Goal: Information Seeking & Learning: Learn about a topic

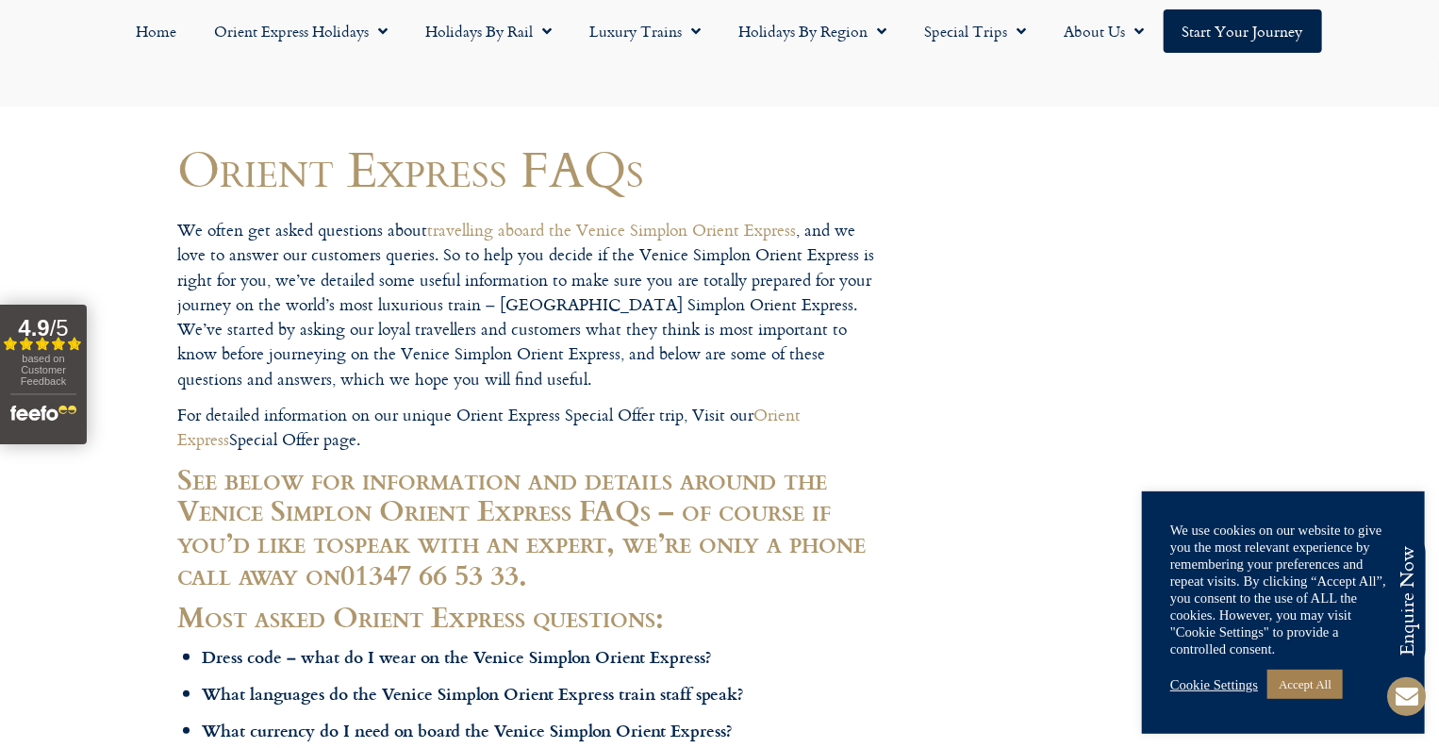
scroll to position [312, 0]
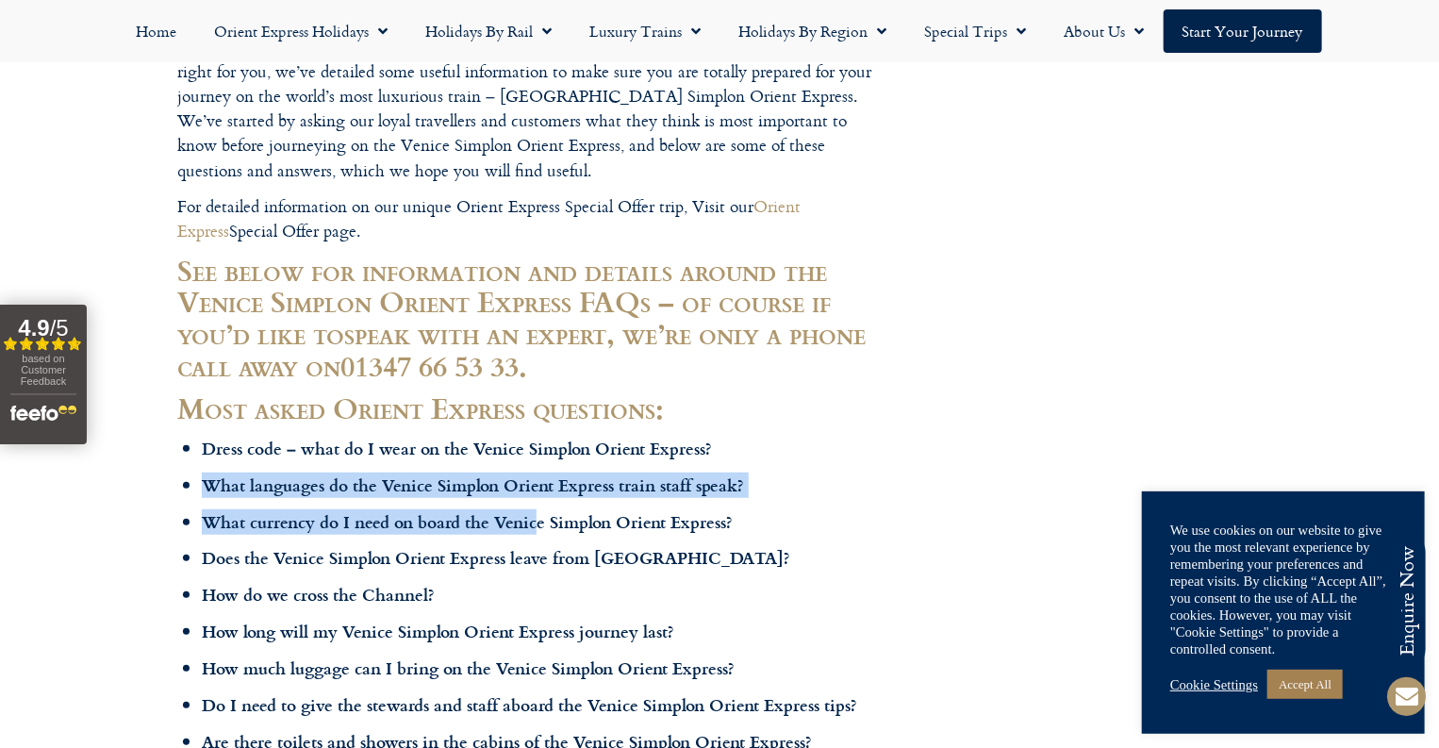
drag, startPoint x: 489, startPoint y: 525, endPoint x: 505, endPoint y: 461, distance: 66.1
click at [505, 461] on ul "Dress code – what do I wear on the Venice Simplon Orient Express? What language…" at bounding box center [543, 700] width 683 height 528
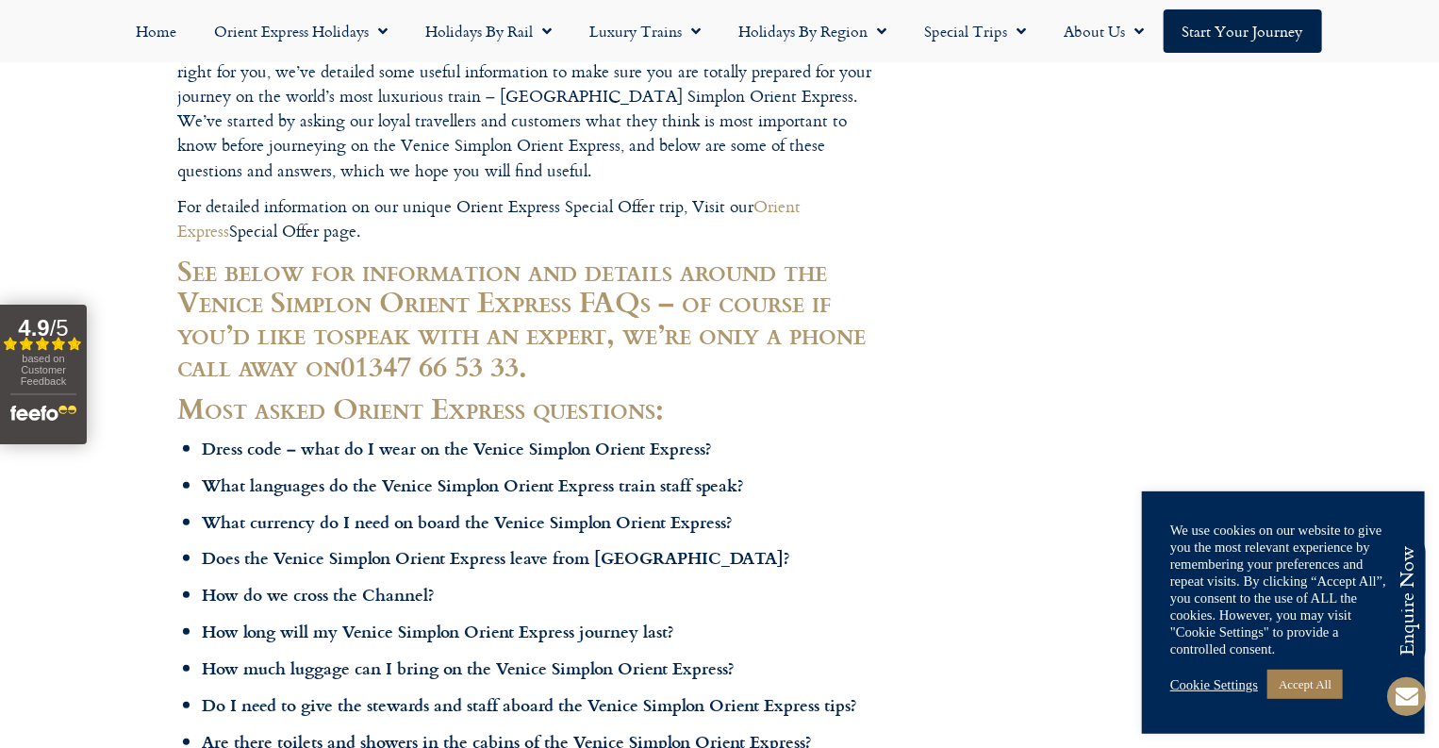
click at [505, 461] on ul "Dress code – what do I wear on the Venice Simplon Orient Express? What language…" at bounding box center [543, 700] width 683 height 528
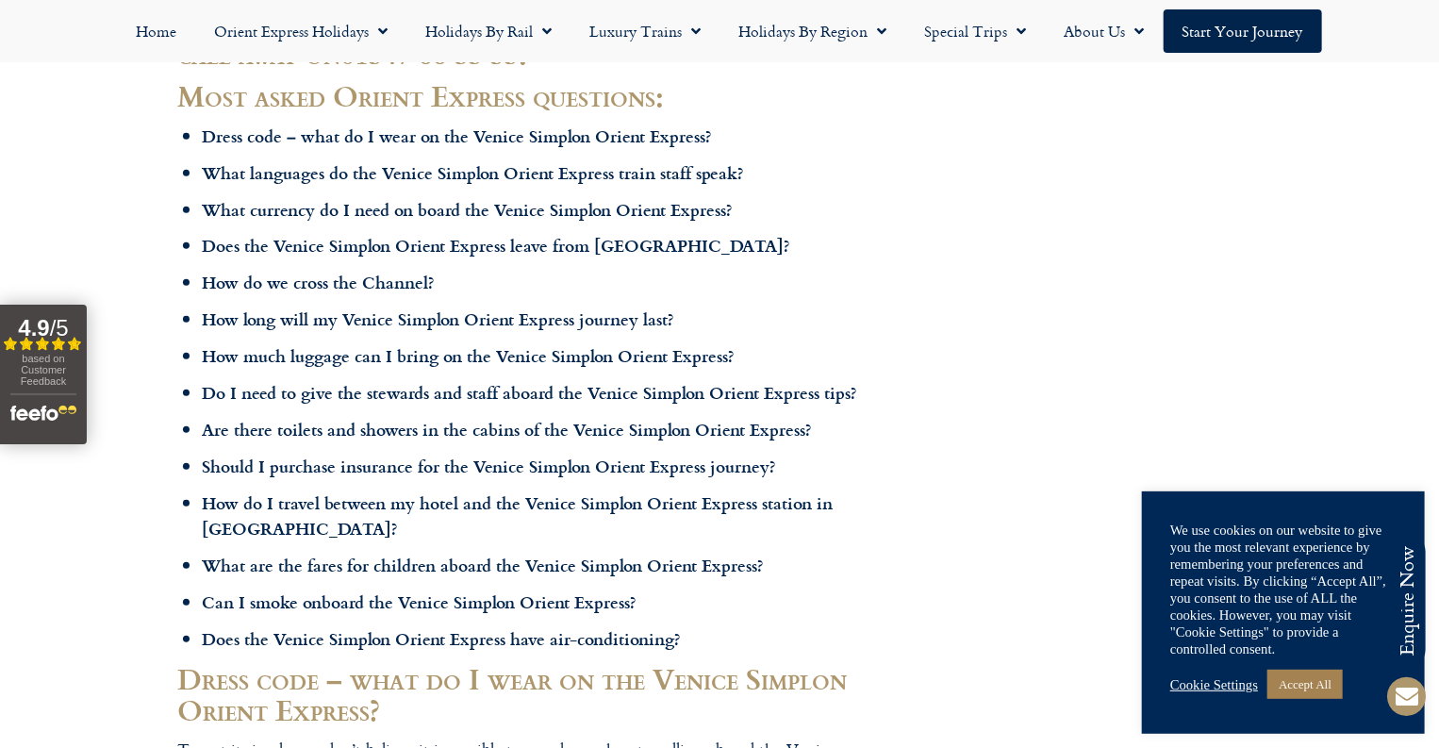
scroll to position [728, 0]
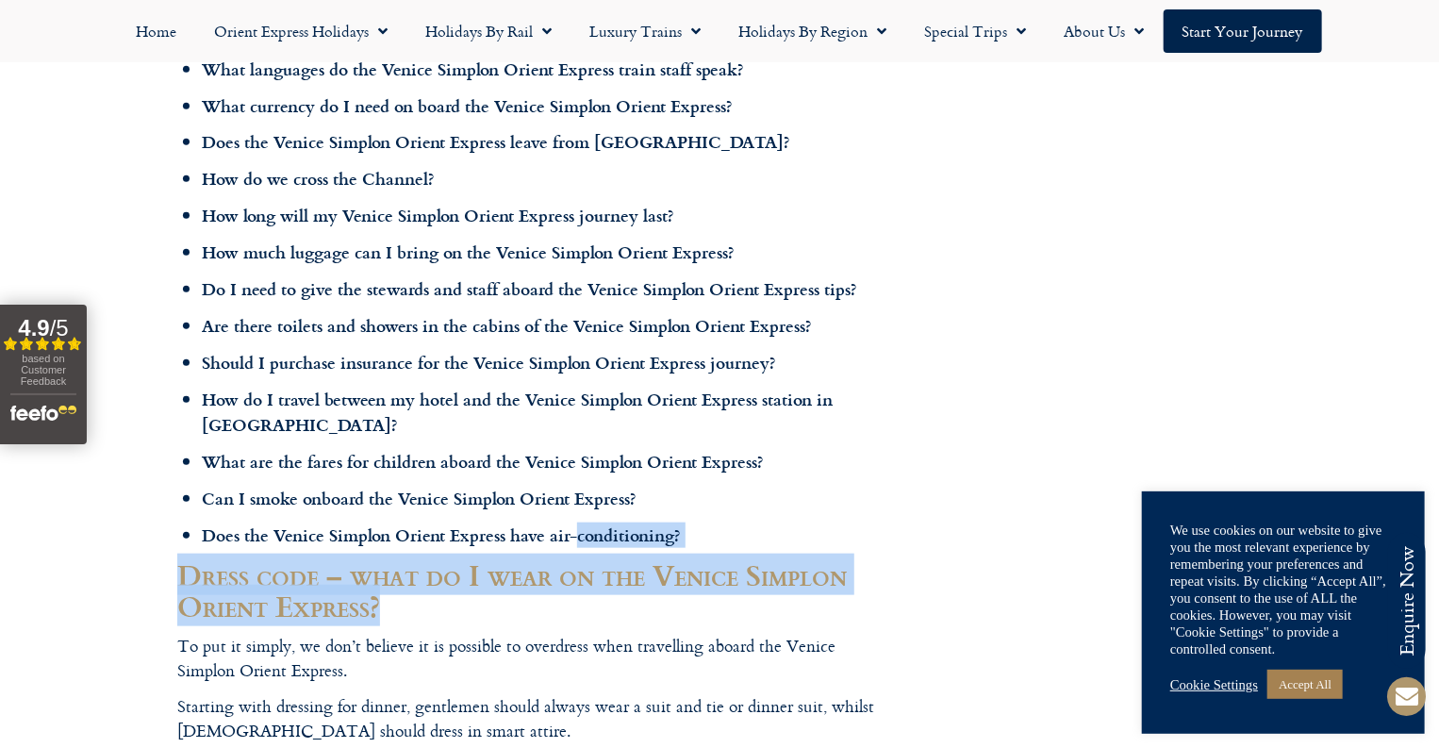
drag, startPoint x: 513, startPoint y: 569, endPoint x: 537, endPoint y: 491, distance: 80.8
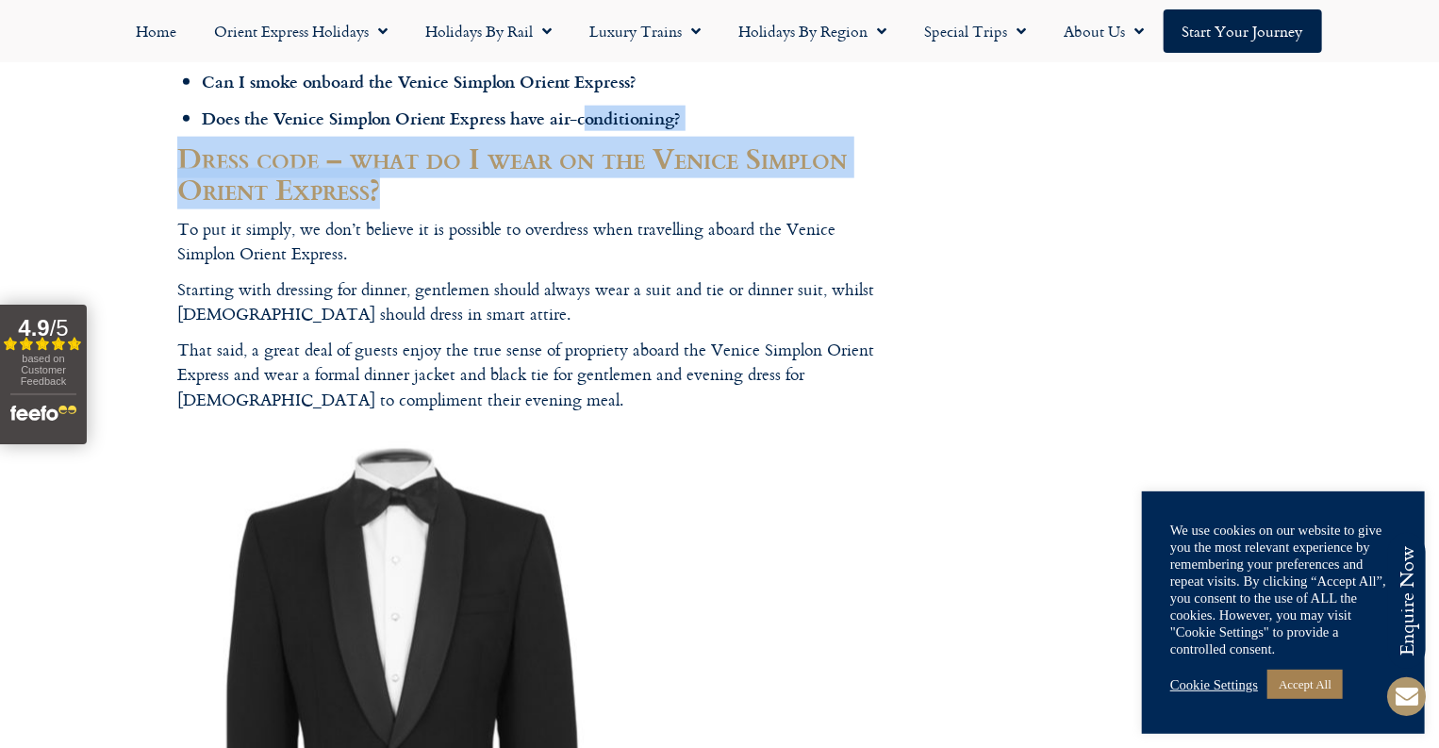
scroll to position [1769, 0]
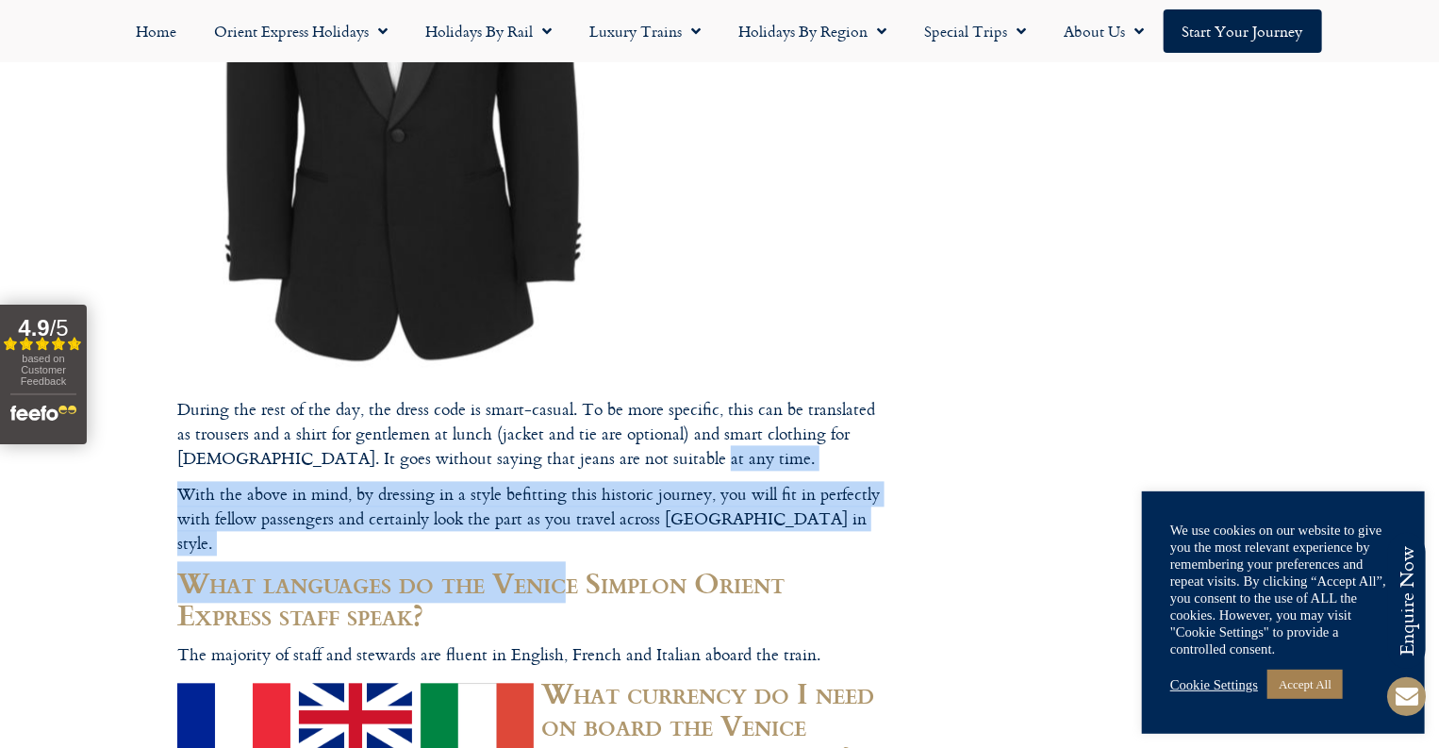
drag, startPoint x: 568, startPoint y: 518, endPoint x: 571, endPoint y: 447, distance: 70.8
click at [568, 483] on p "With the above in mind, by dressing in a style befitting this historic journey,…" at bounding box center [530, 520] width 707 height 75
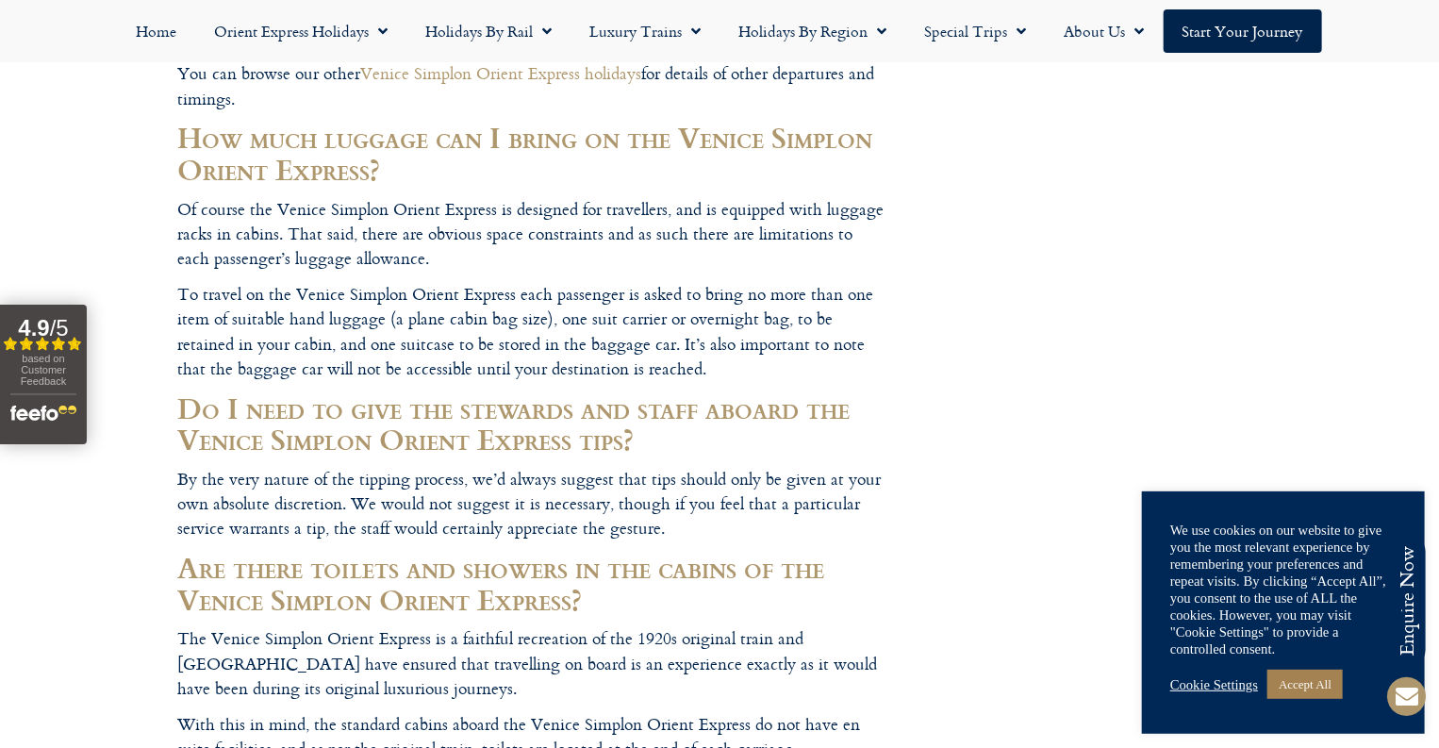
scroll to position [4580, 0]
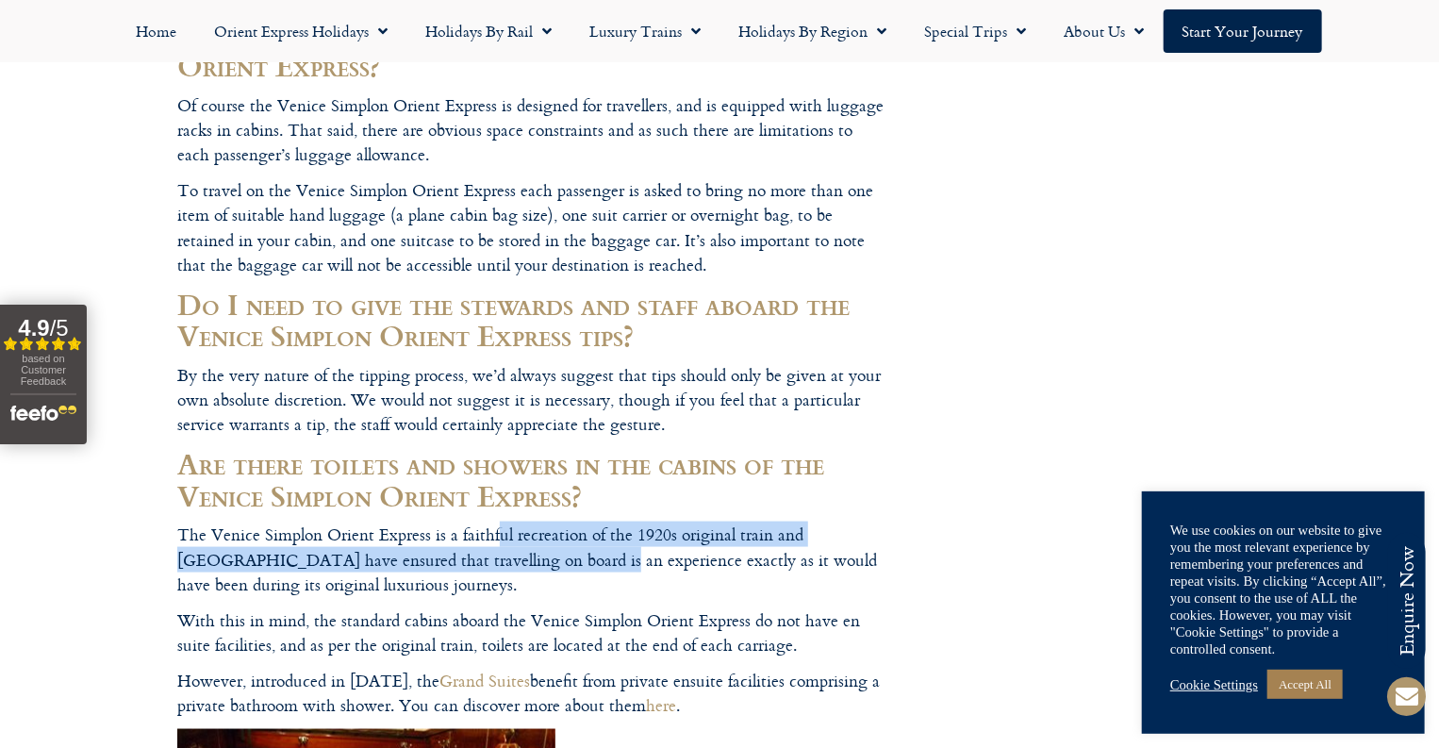
drag, startPoint x: 466, startPoint y: 432, endPoint x: 482, endPoint y: 401, distance: 35.0
click at [482, 522] on p "The Venice Simplon Orient Express is a faithful recreation of the 1920s origina…" at bounding box center [530, 559] width 707 height 75
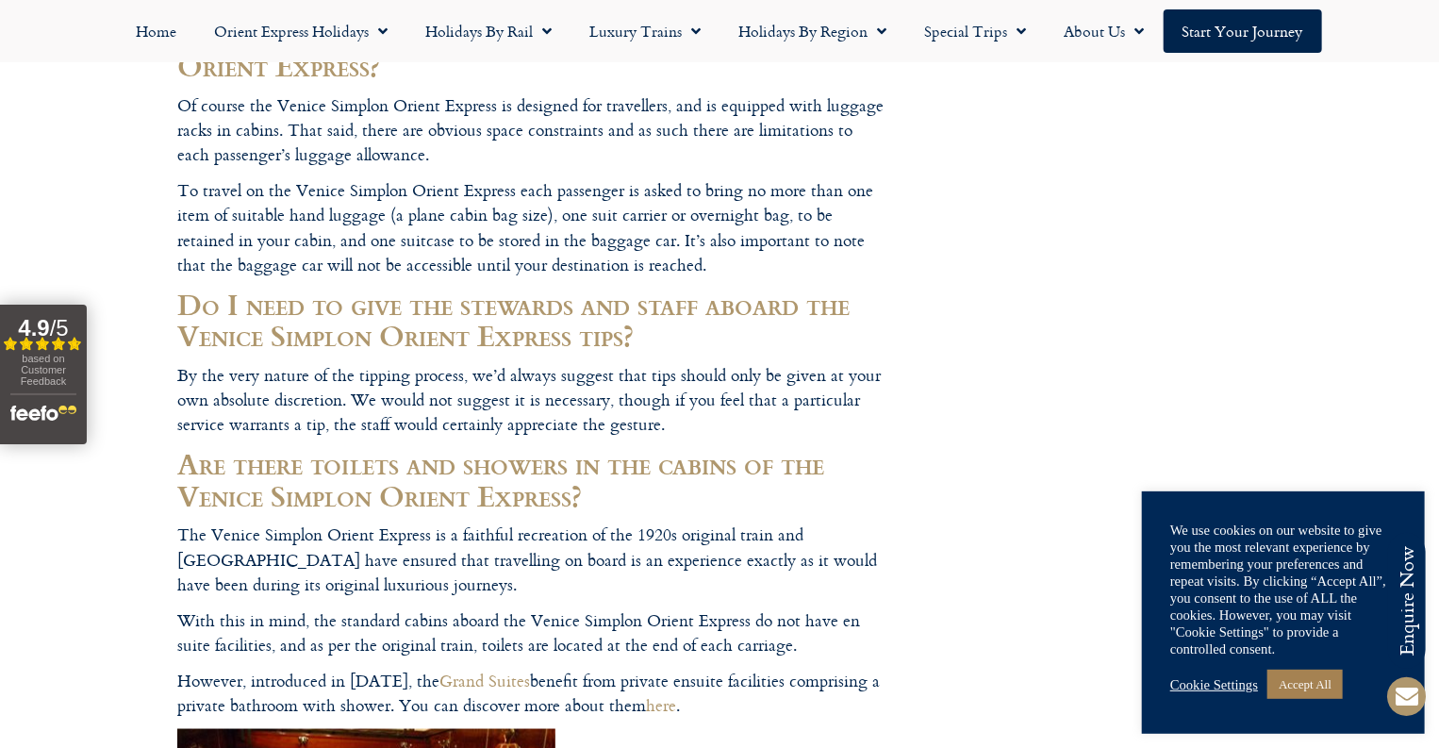
click at [482, 522] on p "The Venice Simplon Orient Express is a faithful recreation of the 1920s origina…" at bounding box center [530, 559] width 707 height 75
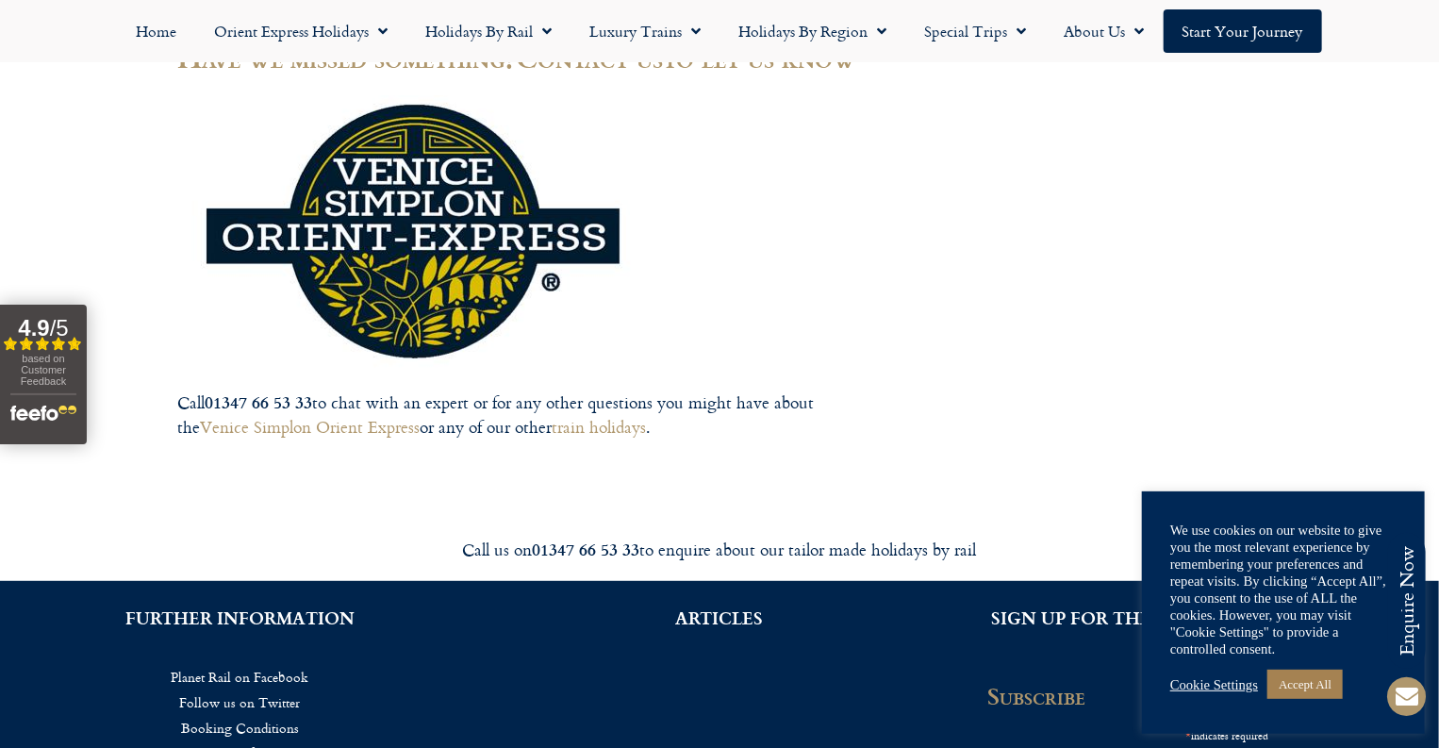
scroll to position [7594, 0]
